Goal: Information Seeking & Learning: Learn about a topic

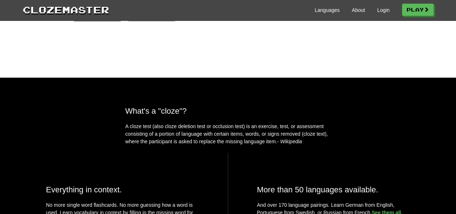
scroll to position [187, 0]
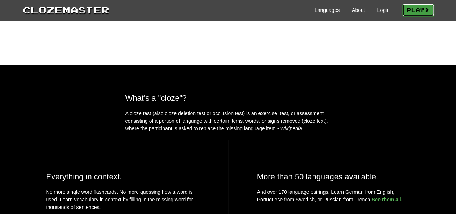
click at [415, 12] on link "Play" at bounding box center [419, 10] width 32 height 12
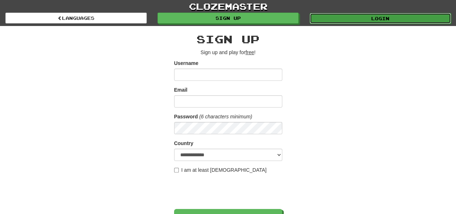
click at [355, 17] on link "Login" at bounding box center [380, 18] width 141 height 11
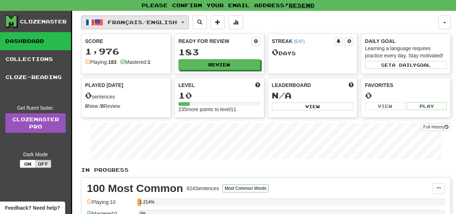
click at [156, 21] on span "Français / English" at bounding box center [142, 22] width 69 height 6
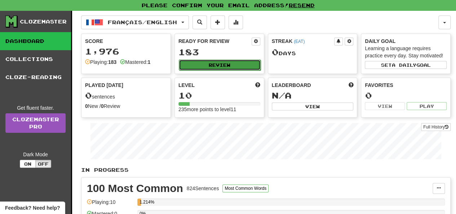
click at [215, 62] on button "Review" at bounding box center [220, 65] width 82 height 11
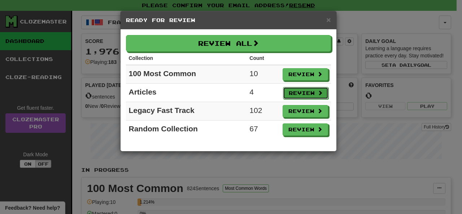
click at [306, 89] on button "Review" at bounding box center [305, 93] width 45 height 12
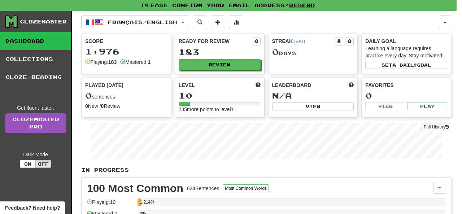
select select "**"
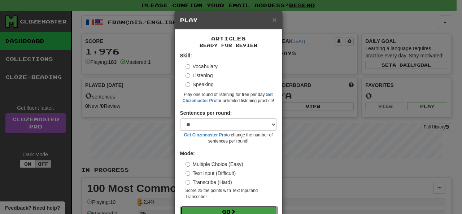
click at [232, 207] on button "Go" at bounding box center [228, 212] width 97 height 12
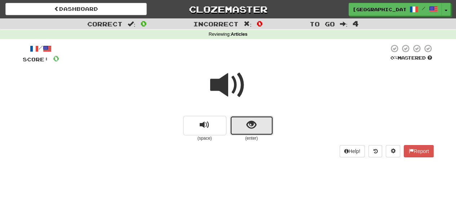
click at [253, 124] on span "show sentence" at bounding box center [252, 125] width 10 height 10
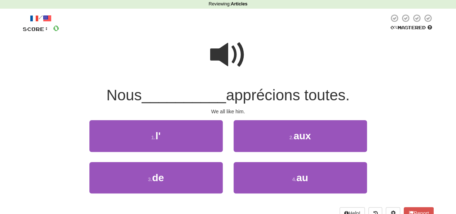
scroll to position [31, 0]
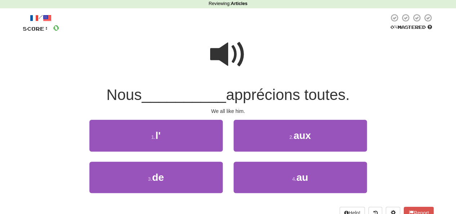
click at [230, 53] on span at bounding box center [228, 54] width 36 height 36
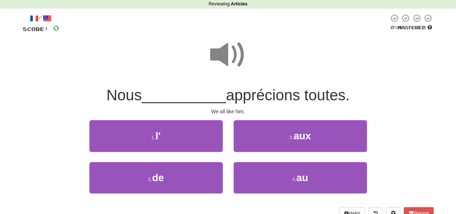
scroll to position [30, 0]
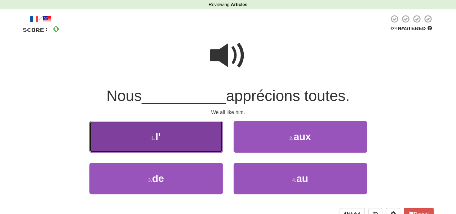
click at [196, 125] on button "1 . l'" at bounding box center [155, 136] width 133 height 31
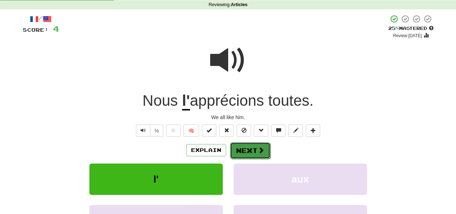
click at [252, 149] on button "Next" at bounding box center [250, 150] width 40 height 17
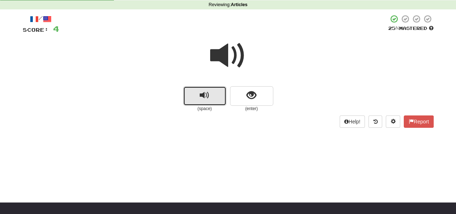
click at [213, 98] on button "replay audio" at bounding box center [204, 95] width 43 height 19
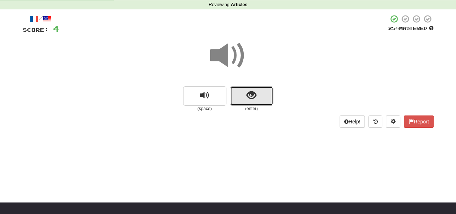
click at [249, 95] on span "show sentence" at bounding box center [252, 96] width 10 height 10
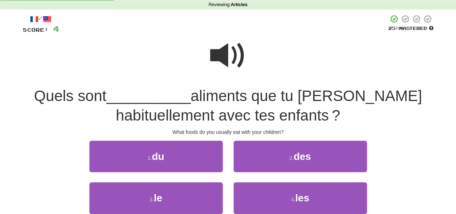
click at [223, 50] on span at bounding box center [228, 56] width 36 height 36
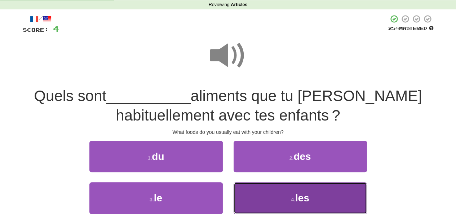
click at [293, 201] on small "4 ." at bounding box center [293, 200] width 4 height 6
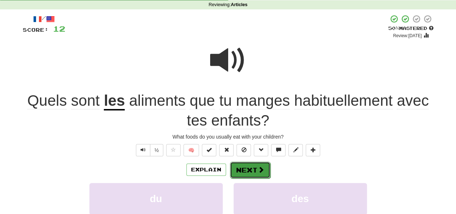
click at [253, 167] on button "Next" at bounding box center [250, 170] width 40 height 17
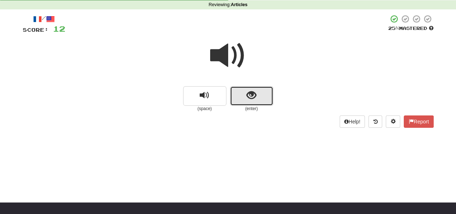
click at [241, 95] on button "show sentence" at bounding box center [251, 95] width 43 height 19
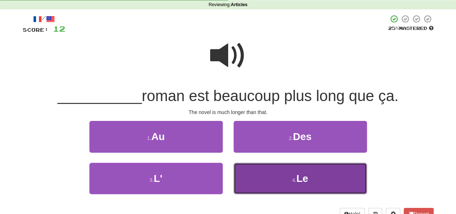
click at [271, 171] on button "4 . Le" at bounding box center [300, 178] width 133 height 31
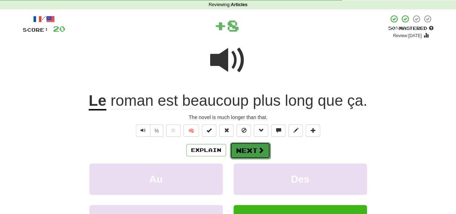
click at [249, 148] on button "Next" at bounding box center [250, 150] width 40 height 17
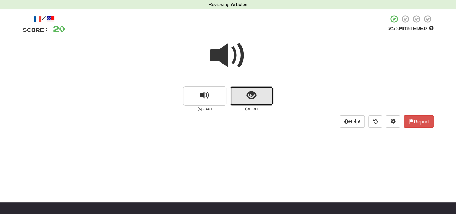
click at [247, 93] on span "show sentence" at bounding box center [252, 96] width 10 height 10
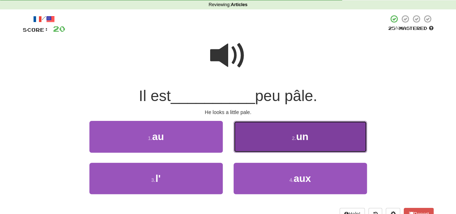
click at [280, 140] on button "2 . un" at bounding box center [300, 136] width 133 height 31
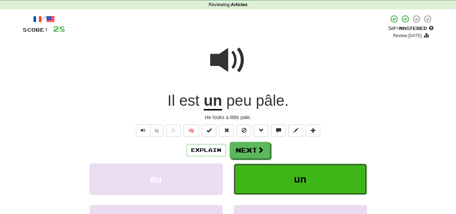
click at [297, 170] on button "un" at bounding box center [300, 178] width 133 height 31
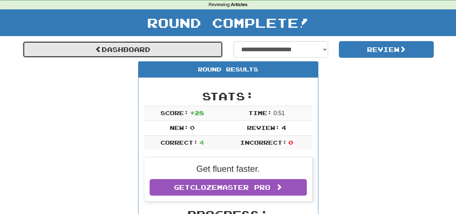
click at [95, 48] on span at bounding box center [98, 49] width 6 height 6
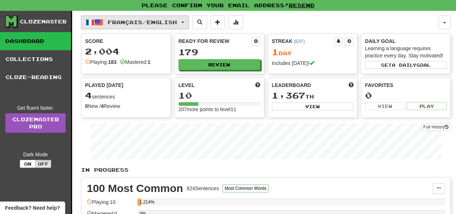
click at [188, 21] on button "Français / English" at bounding box center [135, 23] width 108 height 14
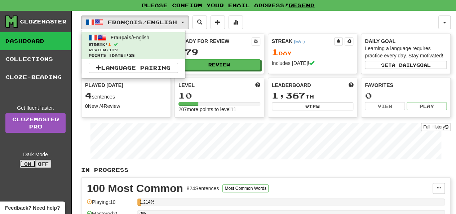
click at [28, 161] on button "On" at bounding box center [28, 164] width 16 height 8
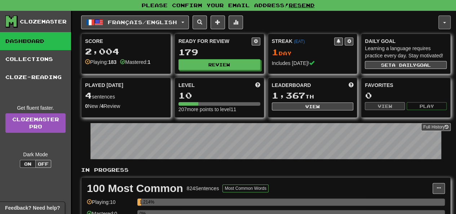
click at [445, 20] on button "button" at bounding box center [445, 23] width 12 height 14
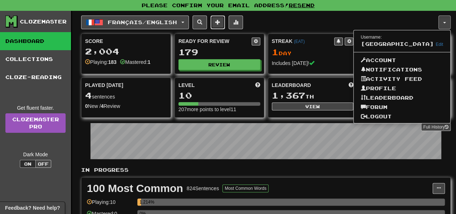
click at [220, 21] on button at bounding box center [218, 23] width 14 height 14
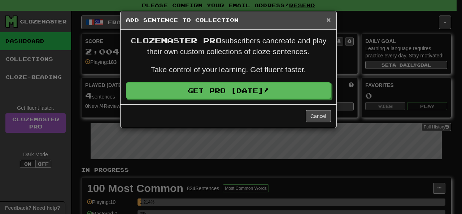
click at [328, 20] on span "×" at bounding box center [328, 20] width 4 height 8
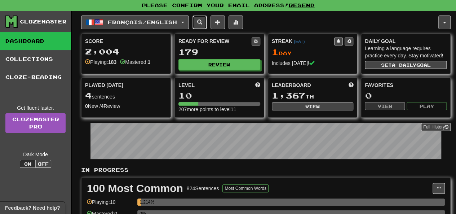
click at [202, 21] on span at bounding box center [199, 21] width 5 height 5
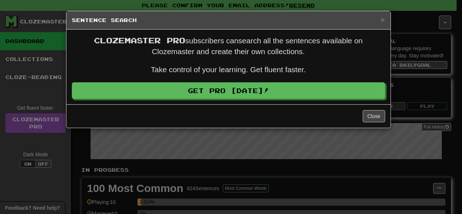
click at [403, 19] on div "× Sentence Search Clozemaster Pro subscribers can search all the sentences avai…" at bounding box center [231, 107] width 462 height 214
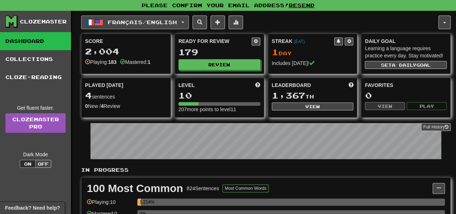
click at [182, 25] on button "Français / English" at bounding box center [135, 23] width 108 height 14
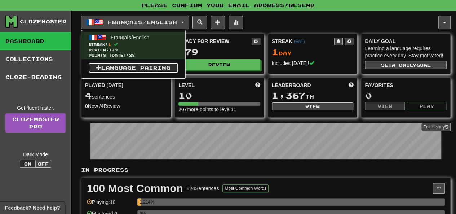
click at [118, 67] on link "Language Pairing" at bounding box center [133, 68] width 89 height 10
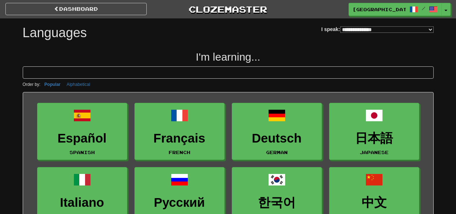
select select "*******"
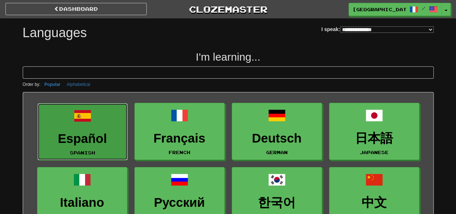
click at [98, 135] on h3 "Español" at bounding box center [82, 139] width 82 height 14
